Goal: Task Accomplishment & Management: Use online tool/utility

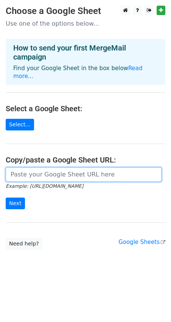
click at [49, 168] on input "url" at bounding box center [83, 175] width 155 height 14
paste input "https://docs.google.com/spreadsheets/d/1Rra1jg5jdnz2fTA4ka2r81Vu1ucFM7t1HaxxoSr…"
type input "https://docs.google.com/spreadsheets/d/1Rra1jg5jdnz2fTA4ka2r81Vu1ucFM7t1HaxxoSr…"
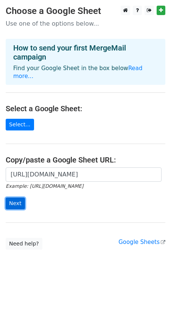
scroll to position [0, 0]
click at [18, 198] on input "Next" at bounding box center [15, 204] width 19 height 12
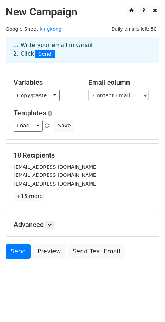
click at [72, 45] on div "1. Write your email in Gmail 2. Click Send" at bounding box center [83, 49] width 150 height 17
click at [32, 43] on div "1. Write your email in Gmail 2. Click Send" at bounding box center [83, 49] width 150 height 17
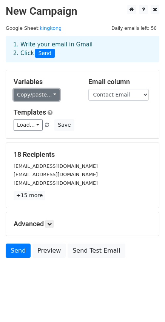
click at [48, 92] on link "Copy/paste..." at bounding box center [37, 95] width 46 height 12
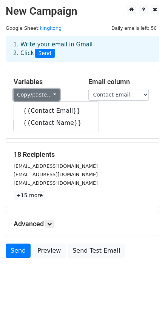
click at [48, 92] on link "Copy/paste..." at bounding box center [37, 95] width 46 height 12
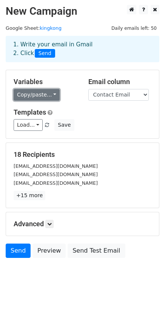
click at [47, 90] on link "Copy/paste..." at bounding box center [37, 95] width 46 height 12
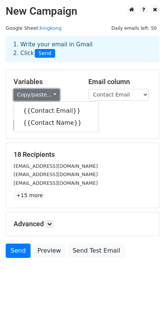
click at [47, 90] on link "Copy/paste..." at bounding box center [37, 95] width 46 height 12
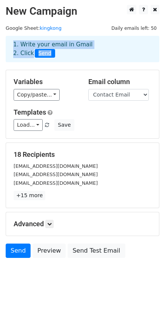
click at [88, 47] on div "1. Write your email in Gmail 2. Click Send" at bounding box center [83, 48] width 150 height 17
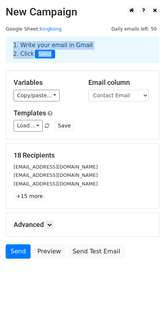
click at [23, 56] on div "1. Write your email in Gmail 2. Click Send" at bounding box center [83, 49] width 150 height 17
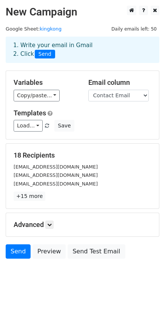
click at [64, 44] on div "1. Write your email in Gmail 2. Click Send" at bounding box center [83, 49] width 150 height 17
click at [46, 226] on h5 "Advanced" at bounding box center [83, 225] width 138 height 8
click at [51, 226] on icon at bounding box center [49, 225] width 5 height 5
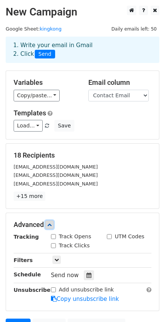
scroll to position [75, 0]
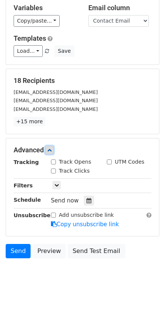
click at [52, 152] on icon at bounding box center [49, 150] width 5 height 5
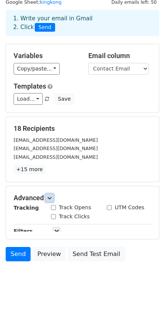
scroll to position [1, 0]
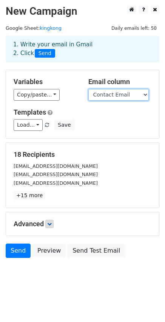
click at [115, 96] on select "Contact Email Contact Name" at bounding box center [118, 95] width 60 height 12
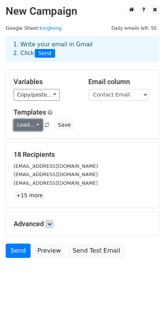
click at [34, 123] on link "Load..." at bounding box center [28, 125] width 29 height 12
click at [29, 126] on link "Load..." at bounding box center [28, 125] width 29 height 12
click at [100, 116] on h5 "Templates" at bounding box center [83, 112] width 138 height 8
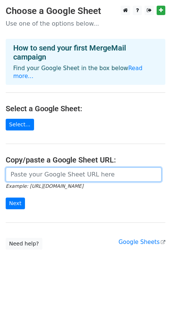
click at [80, 171] on input "url" at bounding box center [83, 175] width 155 height 14
paste input "[URL][DOMAIN_NAME]"
type input "https://docs.google.com/spreadsheets/d/1Rra1jg5jdnz2fTA4ka2r81Vu1ucFM7t1HaxxoSr…"
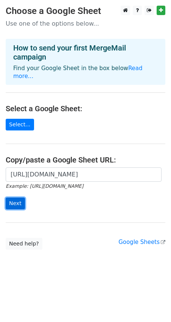
click at [18, 198] on input "Next" at bounding box center [15, 204] width 19 height 12
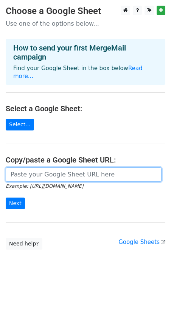
click at [46, 168] on input "url" at bounding box center [83, 175] width 155 height 14
paste input "Help Us Feature Your Products on the New King Kong UTV Website"
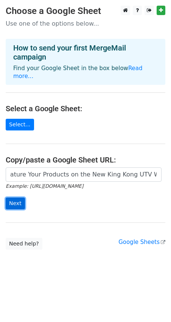
click at [18, 198] on input "Next" at bounding box center [15, 204] width 19 height 12
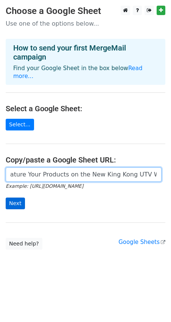
scroll to position [0, 33]
click at [36, 168] on input "Help Us Feature Your Products on the New King Kong UTV Website" at bounding box center [83, 175] width 155 height 14
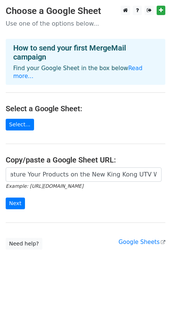
scroll to position [0, 0]
click at [80, 185] on form "Help Us Feature Your Products on the New King Kong UTV Website Example: https:/…" at bounding box center [85, 189] width 159 height 42
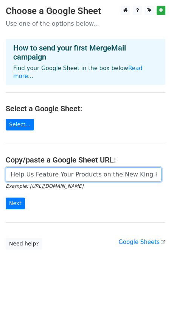
click at [40, 168] on input "Help Us Feature Your Products on the New King Kong UTV Website" at bounding box center [83, 175] width 155 height 14
paste input "Help Us Feature Your Products on the New King Kong UTV Website"
type input "Help Us FeHelp Us Feature Your Products on the New King Kong UTV WebsiteHelp Us…"
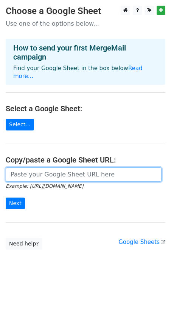
scroll to position [0, 0]
click at [53, 168] on input "url" at bounding box center [83, 175] width 155 height 14
paste input "[URL][DOMAIN_NAME]"
type input "[URL][DOMAIN_NAME]"
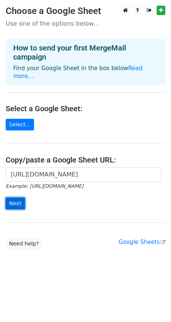
scroll to position [0, 0]
click at [14, 198] on input "Next" at bounding box center [15, 204] width 19 height 12
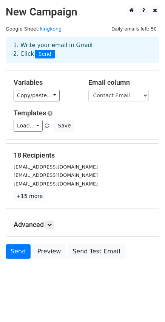
scroll to position [1, 0]
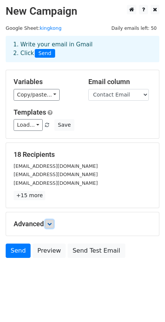
click at [51, 224] on icon at bounding box center [49, 224] width 5 height 5
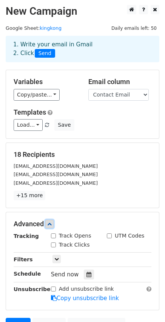
scroll to position [38, 0]
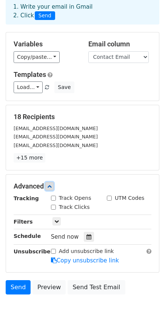
click at [54, 188] on link at bounding box center [49, 186] width 8 height 8
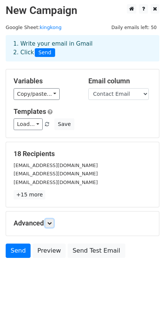
scroll to position [1, 0]
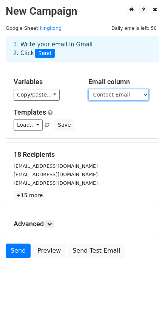
click at [137, 95] on select "Contact Email Contact Name" at bounding box center [118, 95] width 60 height 12
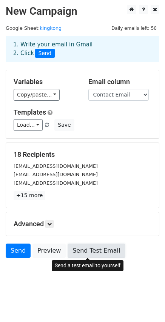
click at [89, 250] on link "Send Test Email" at bounding box center [96, 251] width 57 height 14
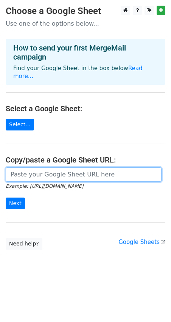
click at [56, 168] on input "url" at bounding box center [83, 175] width 155 height 14
paste input "Hello <contact name>, We're working with King Kong UTV (Fife, WA) on their new …"
type input "Hello <contact name>, We're working with King Kong UTV (Fife, WA) on their new …"
click at [52, 168] on input "url" at bounding box center [83, 175] width 155 height 14
type input "https://docs.google.com/spreadsheets/d/1Rra1jg5jdnz2fTA4ka2r81Vu1ucFM7t1HaxxoSr…"
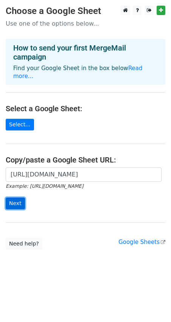
click at [18, 198] on input "Next" at bounding box center [15, 204] width 19 height 12
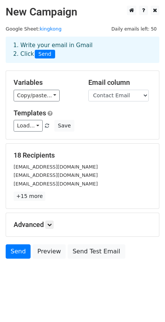
drag, startPoint x: 26, startPoint y: 46, endPoint x: 87, endPoint y: 45, distance: 60.7
click at [87, 45] on div "1. Write your email in Gmail 2. Click Send" at bounding box center [83, 49] width 150 height 17
click at [106, 45] on div "1. Write your email in Gmail 2. Click Send" at bounding box center [83, 49] width 150 height 17
click at [25, 53] on div "1. Write your email in Gmail 2. Click Send" at bounding box center [83, 49] width 150 height 17
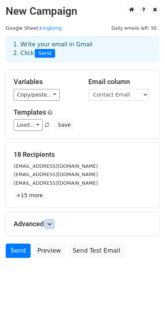
click at [48, 222] on link at bounding box center [49, 224] width 8 height 8
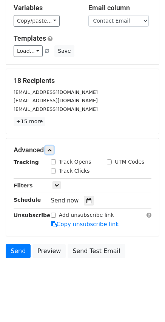
scroll to position [0, 0]
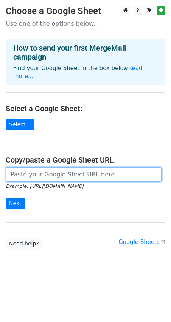
click at [42, 168] on input "url" at bounding box center [83, 175] width 155 height 14
type input "[URL][DOMAIN_NAME]"
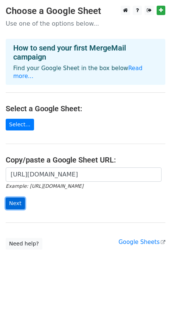
click at [16, 198] on input "Next" at bounding box center [15, 204] width 19 height 12
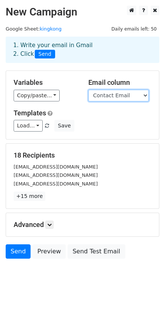
click at [125, 95] on select "Contact Email Contact Name" at bounding box center [118, 96] width 60 height 12
click at [88, 90] on select "Contact Email Contact Name" at bounding box center [118, 96] width 60 height 12
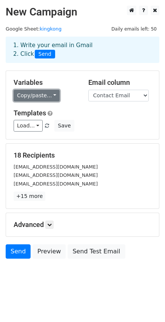
click at [45, 94] on link "Copy/paste..." at bounding box center [37, 96] width 46 height 12
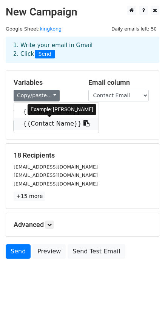
click at [40, 122] on link "{{Contact Name}}" at bounding box center [56, 124] width 85 height 12
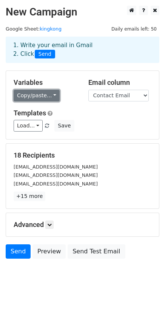
click at [51, 97] on link "Copy/paste..." at bounding box center [37, 96] width 46 height 12
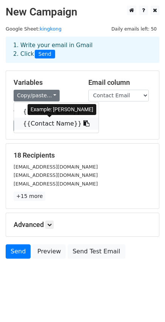
click at [49, 125] on link "{{Contact Name}}" at bounding box center [56, 124] width 85 height 12
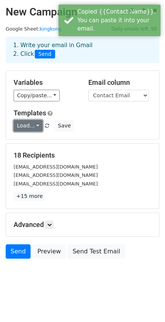
click at [36, 123] on link "Load..." at bounding box center [28, 126] width 29 height 12
click at [106, 125] on div "Load... No templates saved Save" at bounding box center [82, 126] width 149 height 12
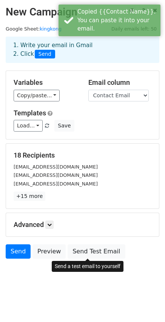
scroll to position [1, 0]
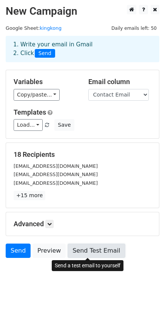
click at [101, 250] on link "Send Test Email" at bounding box center [96, 251] width 57 height 14
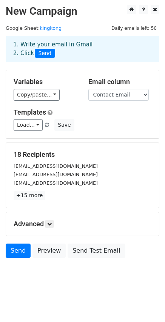
scroll to position [0, 0]
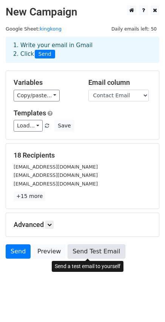
click at [85, 250] on link "Send Test Email" at bounding box center [96, 251] width 57 height 14
